Goal: Information Seeking & Learning: Learn about a topic

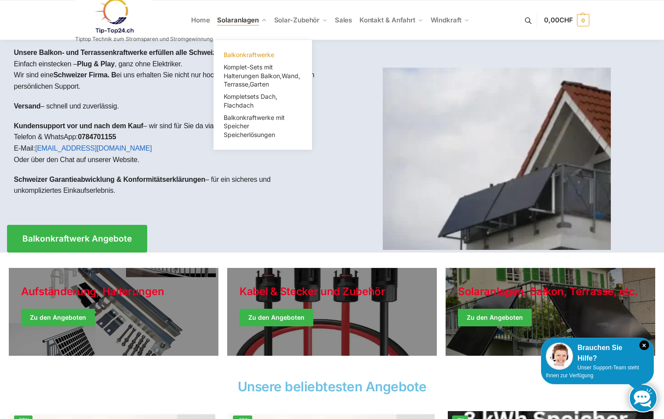
click at [245, 54] on span "Balkonkraftwerke" at bounding box center [249, 54] width 51 height 7
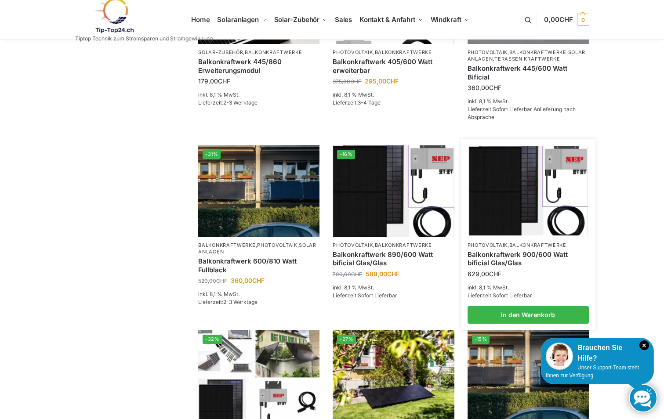
scroll to position [308, 0]
